Goal: Task Accomplishment & Management: Use online tool/utility

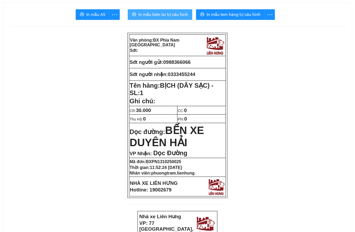
click at [171, 13] on span "In mẫu biên lai tự cấu hình" at bounding box center [163, 14] width 50 height 7
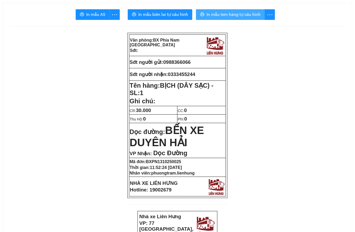
click at [228, 14] on span "In mẫu tem hàng tự cấu hình" at bounding box center [233, 14] width 54 height 7
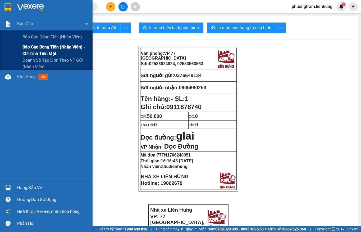
click at [35, 45] on span "Báo cáo dòng tiền (nhân viên) - chỉ tính tiền mặt" at bounding box center [55, 50] width 66 height 13
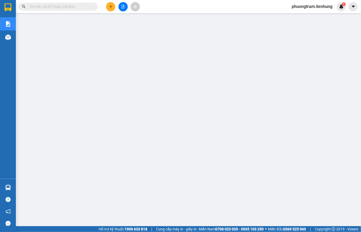
scroll to position [31, 0]
drag, startPoint x: 83, startPoint y: 7, endPoint x: 78, endPoint y: 7, distance: 5.1
click at [82, 0] on html "Kết quả tìm kiếm ( 0 ) Bộ lọc No Data phuongtram.lienhung 1 Báo cáo Báo cáo dòn…" at bounding box center [180, 116] width 361 height 232
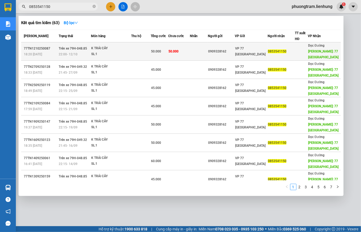
type input "0853541150"
click at [161, 50] on span "50.000" at bounding box center [156, 51] width 10 height 4
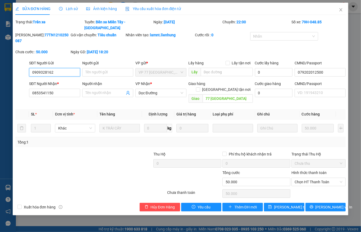
type input "0909328162"
type input "079202012500"
type input "0853541150"
type input "77 THÁI NGUYÊN"
type input "0"
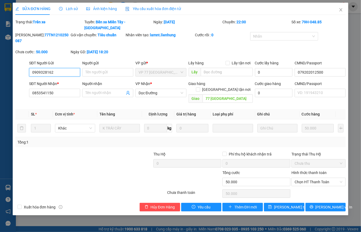
type input "50.000"
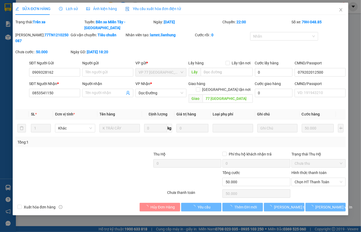
click at [323, 169] on div "Hình thức thanh toán" at bounding box center [318, 173] width 54 height 8
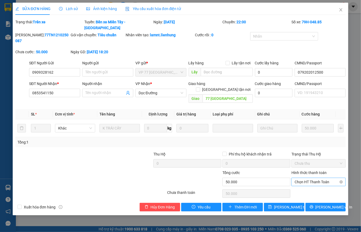
click at [318, 178] on span "Chọn HT Thanh Toán" at bounding box center [318, 182] width 48 height 8
click at [310, 174] on div "Tại văn phòng" at bounding box center [319, 175] width 48 height 6
type input "0"
click at [276, 202] on button "Lưu thay đổi" at bounding box center [284, 206] width 40 height 8
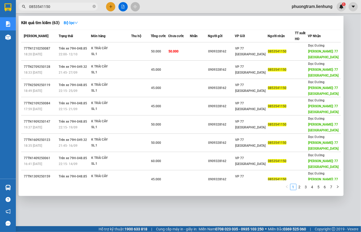
click at [54, 7] on input "0853541150" at bounding box center [60, 7] width 62 height 6
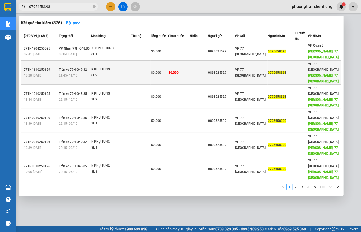
type input "0795658398"
click at [168, 77] on td "80.000" at bounding box center [160, 73] width 18 height 24
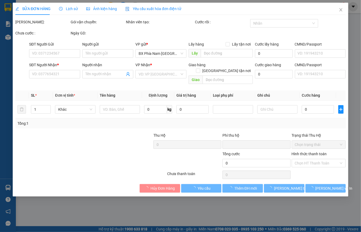
type input "0898525529"
type input "046066002775"
type input "0795658398"
type input "77 THÁI NGUYÊN"
type input "0"
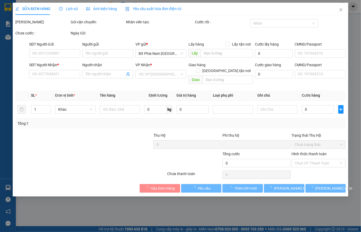
type input "80.000"
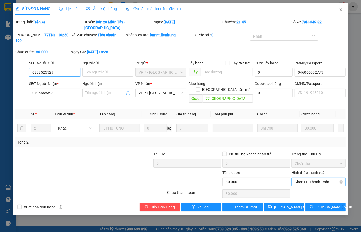
click at [317, 178] on span "Chọn HT Thanh Toán" at bounding box center [318, 182] width 48 height 8
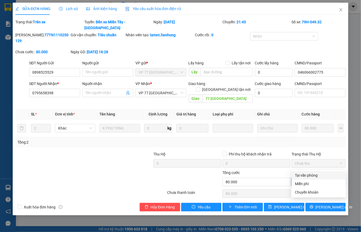
click at [303, 175] on div "Tại văn phòng" at bounding box center [319, 175] width 48 height 6
type input "0"
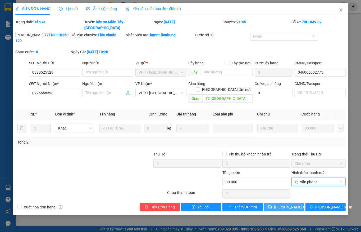
click at [286, 204] on span "Lưu thay đổi" at bounding box center [295, 207] width 42 height 6
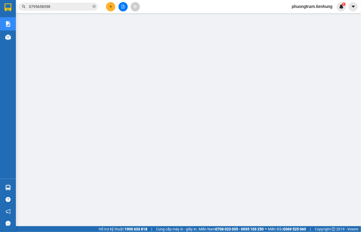
click at [58, 6] on input "0795658398" at bounding box center [60, 7] width 62 height 6
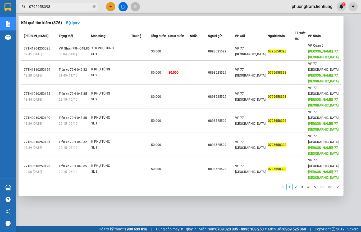
click at [58, 6] on input "0795658398" at bounding box center [60, 7] width 62 height 6
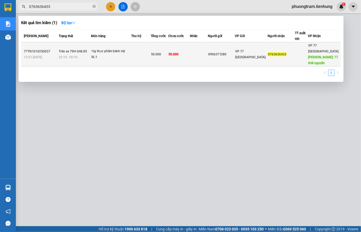
type input "0763636433"
click at [199, 56] on td at bounding box center [199, 54] width 18 height 24
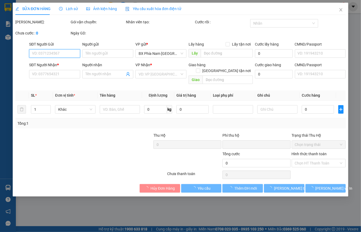
type input "0906371280"
type input "0763636433"
type input "77 thái nguyên"
type input "0"
type input "50.000"
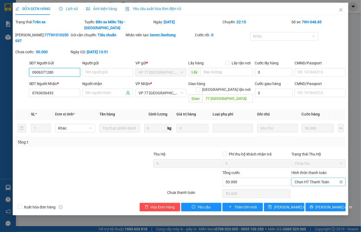
click at [313, 178] on span "Chọn HT Thanh Toán" at bounding box center [318, 182] width 48 height 8
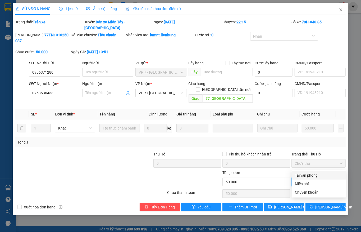
click at [303, 175] on div "Tại văn phòng" at bounding box center [319, 175] width 48 height 6
type input "0"
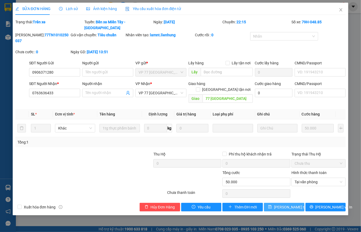
click at [280, 204] on span "Lưu thay đổi" at bounding box center [295, 207] width 42 height 6
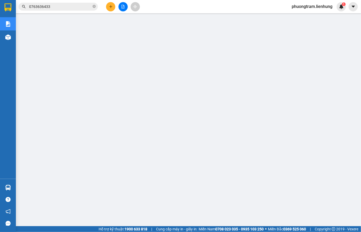
click at [321, 9] on span "phuongtram.lienhung" at bounding box center [311, 6] width 49 height 7
click at [318, 15] on span "Đăng xuất" at bounding box center [314, 16] width 39 height 6
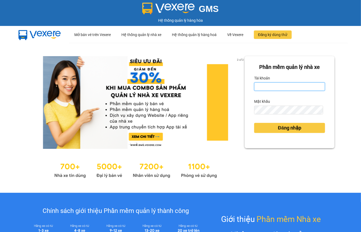
click at [296, 88] on input "Tài khoản" at bounding box center [289, 86] width 71 height 8
type input "thuytien.lienhung"
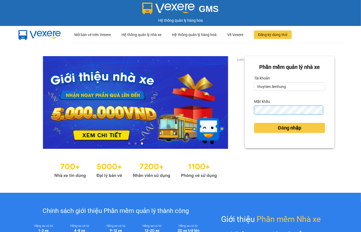
click at [254, 123] on button "Đăng nhập" at bounding box center [289, 128] width 71 height 10
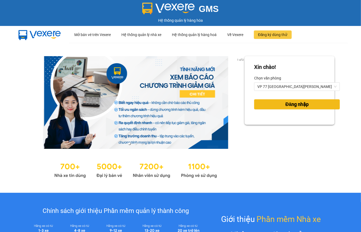
click at [268, 104] on button "Đăng nhập" at bounding box center [297, 104] width 86 height 10
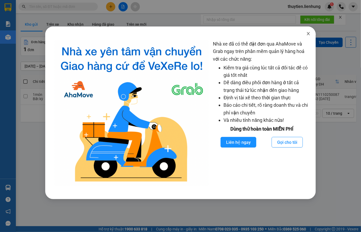
click at [305, 36] on span "Close" at bounding box center [308, 33] width 15 height 15
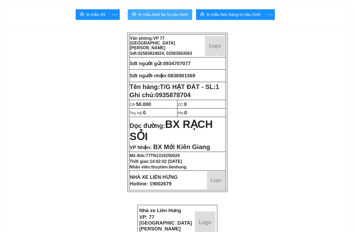
click at [188, 14] on button "In mẫu biên lai tự cấu hình" at bounding box center [160, 14] width 65 height 11
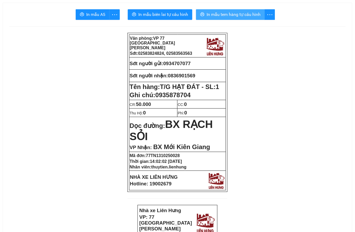
click at [251, 16] on span "In mẫu tem hàng tự cấu hình" at bounding box center [233, 14] width 54 height 7
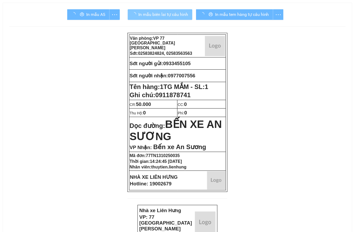
click at [174, 12] on span "In mẫu biên lai tự cấu hình" at bounding box center [163, 14] width 50 height 7
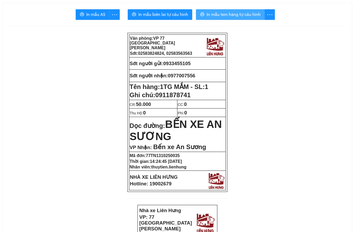
click at [217, 19] on button "In mẫu tem hàng tự cấu hình" at bounding box center [230, 14] width 69 height 11
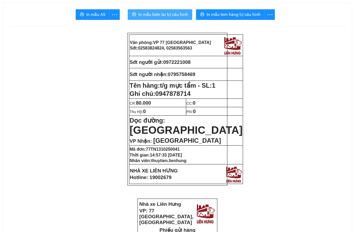
click at [181, 18] on span "In mẫu biên lai tự cấu hình" at bounding box center [163, 14] width 50 height 7
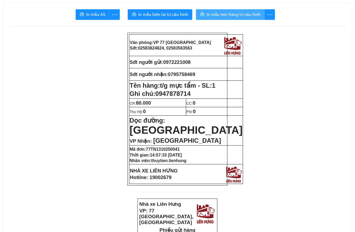
click at [255, 13] on span "In mẫu tem hàng tự cấu hình" at bounding box center [233, 14] width 54 height 7
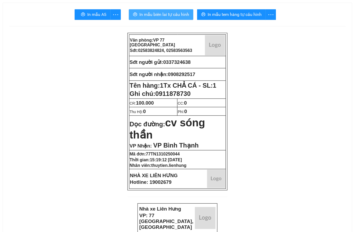
click at [185, 17] on span "In mẫu biên lai tự cấu hình" at bounding box center [164, 14] width 50 height 7
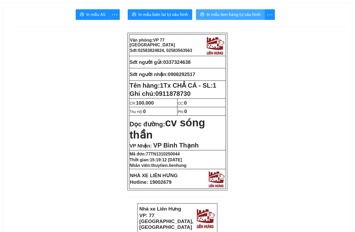
click at [209, 15] on span "In mẫu tem hàng tự cấu hình" at bounding box center [233, 14] width 54 height 7
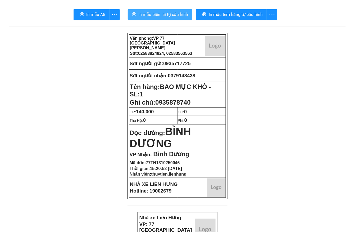
click at [165, 11] on button "In mẫu biên lai tự cấu hình" at bounding box center [160, 14] width 65 height 11
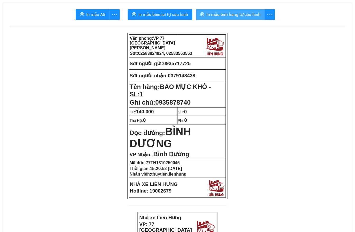
click at [222, 15] on span "In mẫu tem hàng tự cấu hình" at bounding box center [233, 14] width 54 height 7
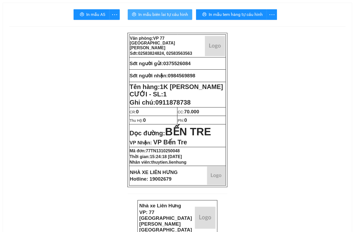
click at [181, 17] on span "In mẫu biên lai tự cấu hình" at bounding box center [163, 14] width 50 height 7
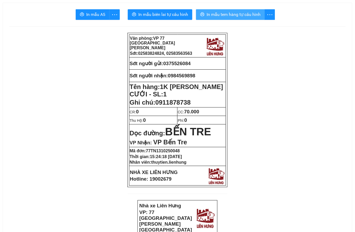
click at [219, 10] on button "In mẫu tem hàng tự cấu hình" at bounding box center [230, 14] width 69 height 11
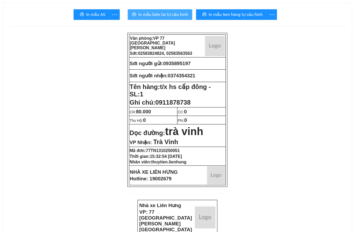
click at [179, 15] on span "In mẫu biên lai tự cấu hình" at bounding box center [163, 14] width 50 height 7
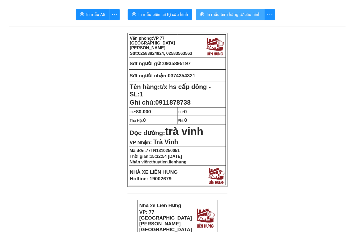
click at [237, 14] on span "In mẫu tem hàng tự cấu hình" at bounding box center [233, 14] width 54 height 7
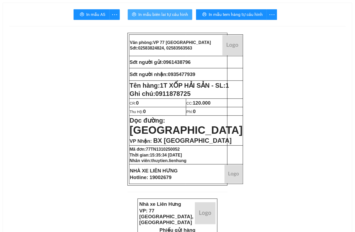
click at [165, 16] on span "In mẫu biên lai tự cấu hình" at bounding box center [163, 14] width 50 height 7
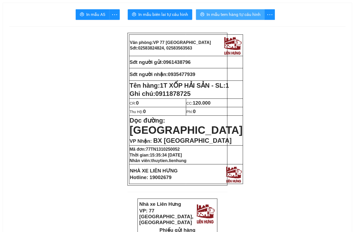
click at [236, 20] on button "In mẫu tem hàng tự cấu hình" at bounding box center [230, 14] width 69 height 11
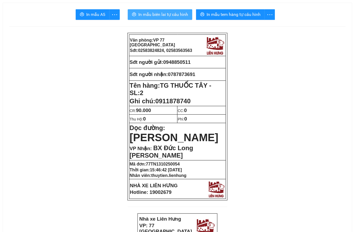
click at [138, 12] on span "In mẫu biên lai tự cấu hình" at bounding box center [163, 14] width 50 height 7
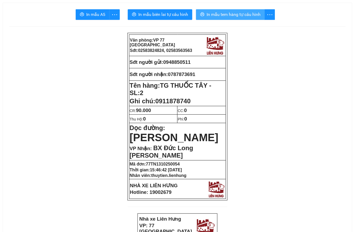
click at [209, 12] on span "In mẫu tem hàng tự cấu hình" at bounding box center [233, 14] width 54 height 7
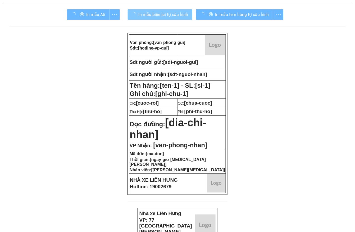
click at [162, 13] on span "In mẫu biên lai tự cấu hình" at bounding box center [163, 14] width 50 height 7
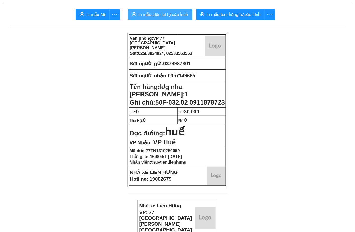
click at [162, 13] on span "In mẫu biên lai tự cấu hình" at bounding box center [163, 14] width 50 height 7
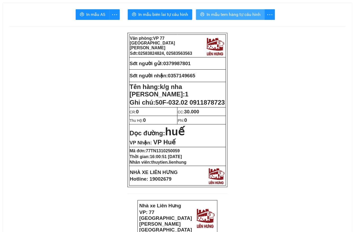
click at [242, 15] on span "In mẫu tem hàng tự cấu hình" at bounding box center [233, 14] width 54 height 7
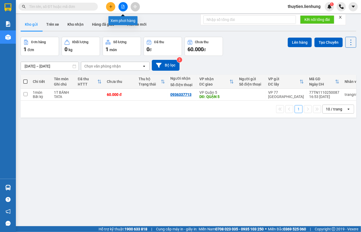
drag, startPoint x: 0, startPoint y: 0, endPoint x: 118, endPoint y: 7, distance: 118.1
click at [118, 7] on button at bounding box center [122, 6] width 9 height 9
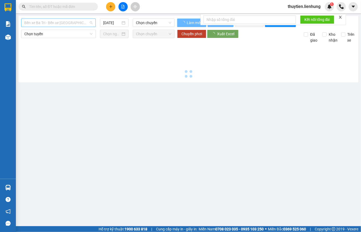
click at [73, 22] on span "Bến xe Ba Tri - Bến xe [GEOGRAPHIC_DATA]" at bounding box center [58, 23] width 68 height 8
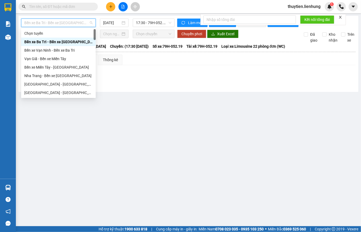
type input "4"
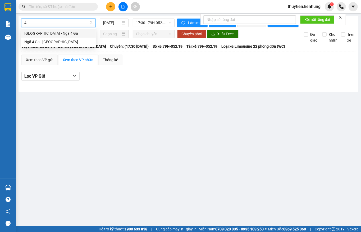
click at [74, 33] on div "[GEOGRAPHIC_DATA] - Ngã 4 Ga" at bounding box center [58, 33] width 68 height 6
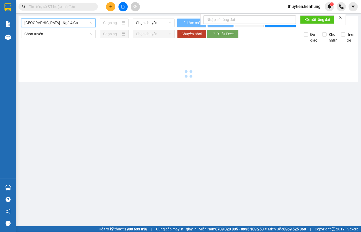
type input "[DATE]"
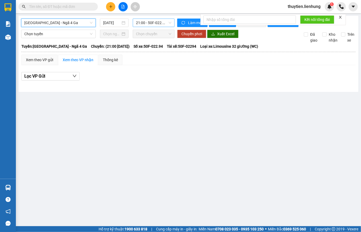
click at [153, 21] on span "21:00 - 50F-022.94 - (Đã hủy)" at bounding box center [153, 23] width 35 height 8
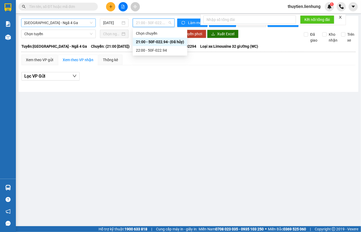
click at [144, 47] on div "22:00 - 50F-022.94" at bounding box center [160, 50] width 48 height 6
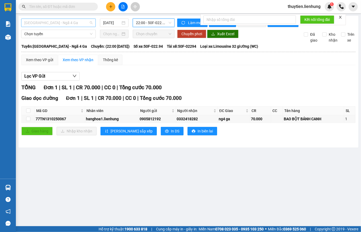
click at [59, 24] on span "[GEOGRAPHIC_DATA] - Ngã 4 Ga" at bounding box center [58, 23] width 68 height 8
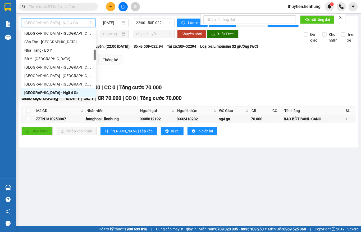
type input "ni"
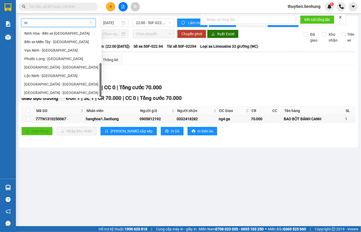
scroll to position [17, 0]
click at [61, 35] on div "Ninh Hòa - Bến xe [GEOGRAPHIC_DATA]" at bounding box center [61, 33] width 74 height 6
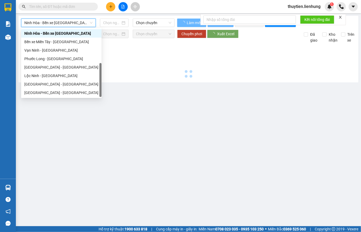
type input "[DATE]"
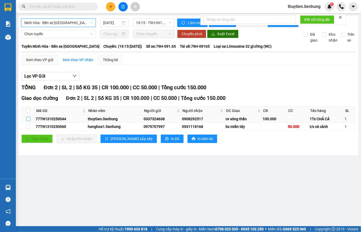
click at [30, 121] on input "checkbox" at bounding box center [28, 119] width 4 height 4
checkbox input "true"
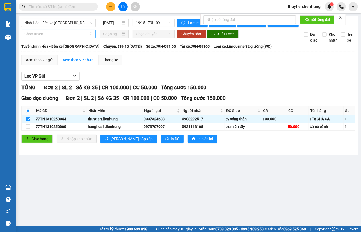
click at [61, 34] on span "Chọn tuyến" at bounding box center [58, 34] width 68 height 8
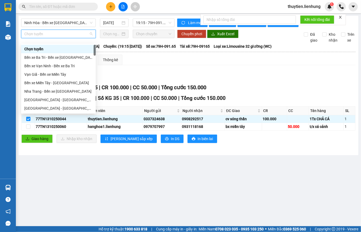
type input "s"
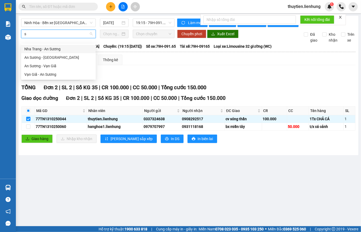
click at [59, 47] on div "Nha Trang - An Sương" at bounding box center [58, 49] width 68 height 6
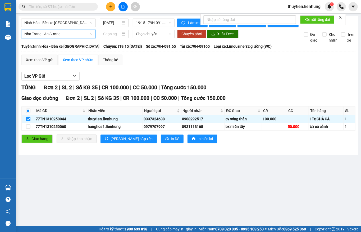
click at [66, 34] on span "Nha Trang - An Sương" at bounding box center [58, 34] width 68 height 8
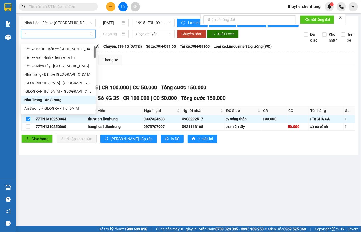
type input "ho"
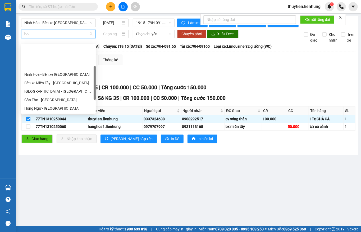
scroll to position [26, 0]
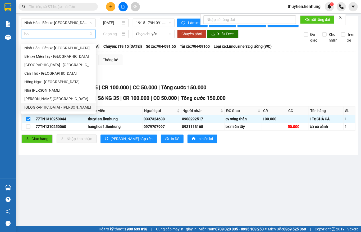
click at [51, 106] on div "[GEOGRAPHIC_DATA] - [PERSON_NAME]" at bounding box center [58, 107] width 68 height 6
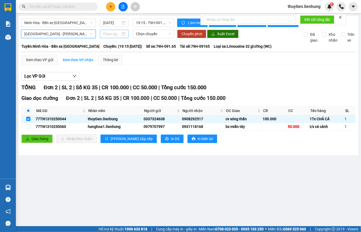
click at [114, 36] on input at bounding box center [111, 34] width 17 height 6
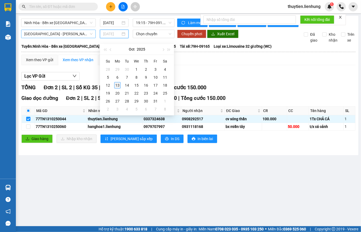
type input "[DATE]"
click at [116, 87] on div "13" at bounding box center [117, 85] width 6 height 6
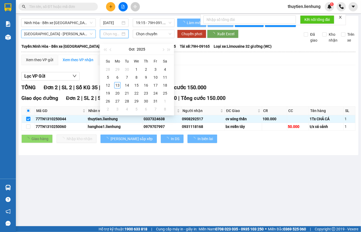
type input "[DATE]"
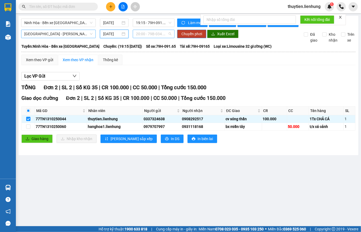
click at [147, 36] on span "20:00 - 79B-034.73" at bounding box center [153, 34] width 35 height 8
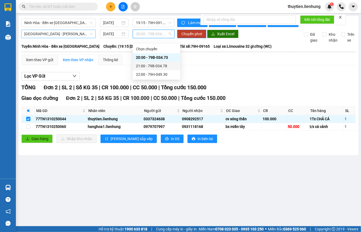
click at [142, 65] on div "21:00 - 79B-034.78" at bounding box center [156, 66] width 41 height 6
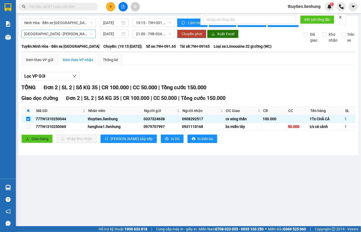
click at [188, 37] on span "Chuyển phơi" at bounding box center [191, 34] width 21 height 6
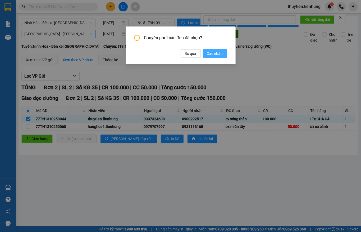
click at [210, 51] on span "Xác nhận" at bounding box center [215, 53] width 16 height 6
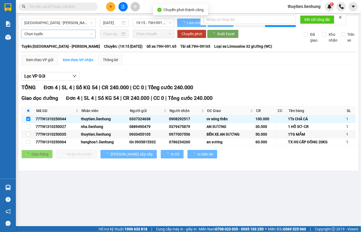
checkbox input "false"
